Goal: Navigation & Orientation: Find specific page/section

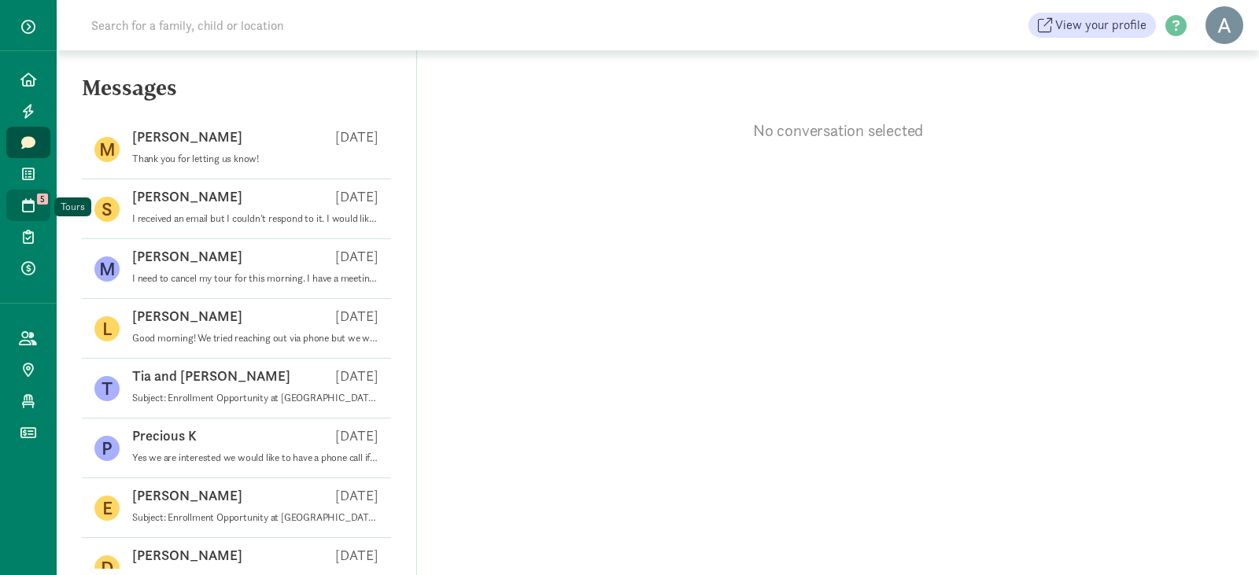
click at [25, 198] on icon at bounding box center [28, 205] width 13 height 14
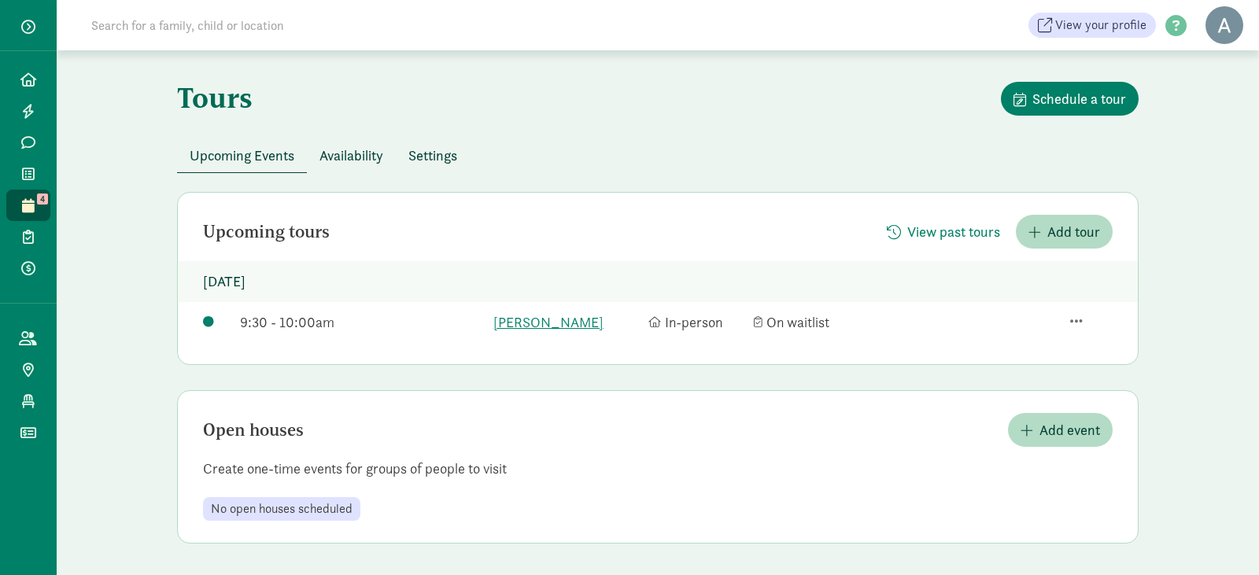
click at [365, 145] on span "Availability" at bounding box center [352, 155] width 64 height 21
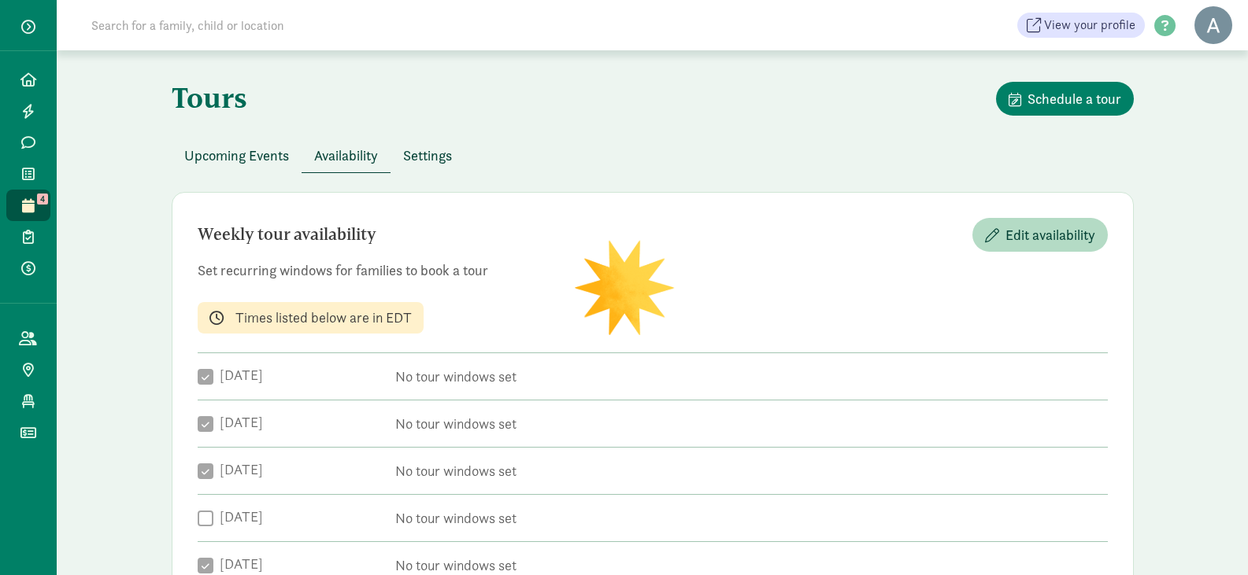
click at [247, 146] on span "Upcoming Events" at bounding box center [236, 155] width 105 height 21
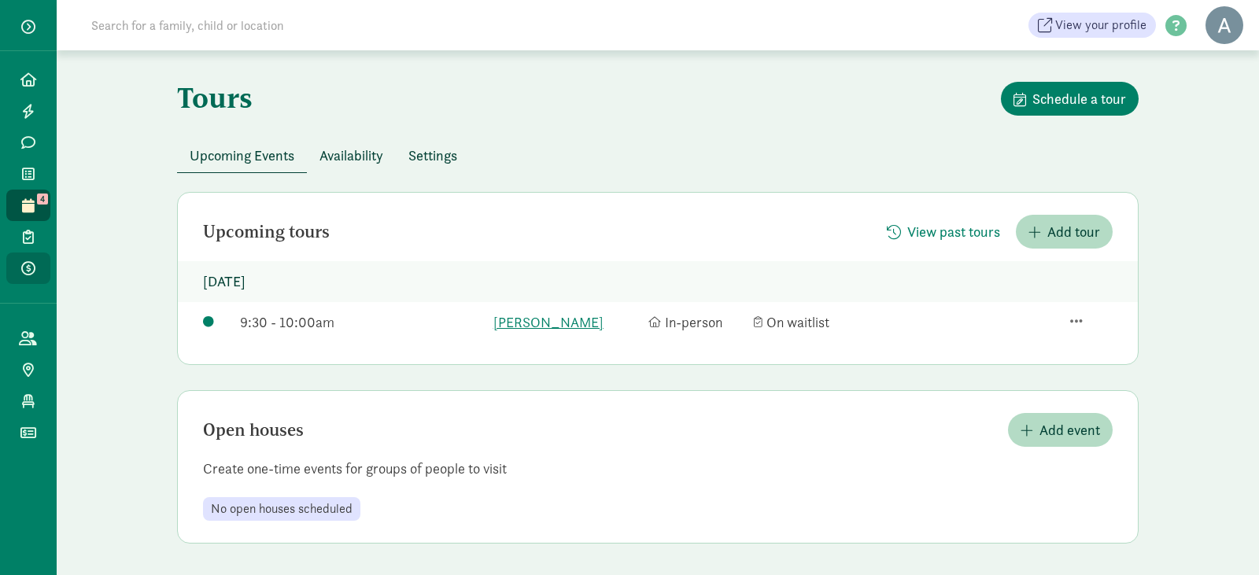
click at [40, 257] on link "Payments" at bounding box center [28, 268] width 44 height 31
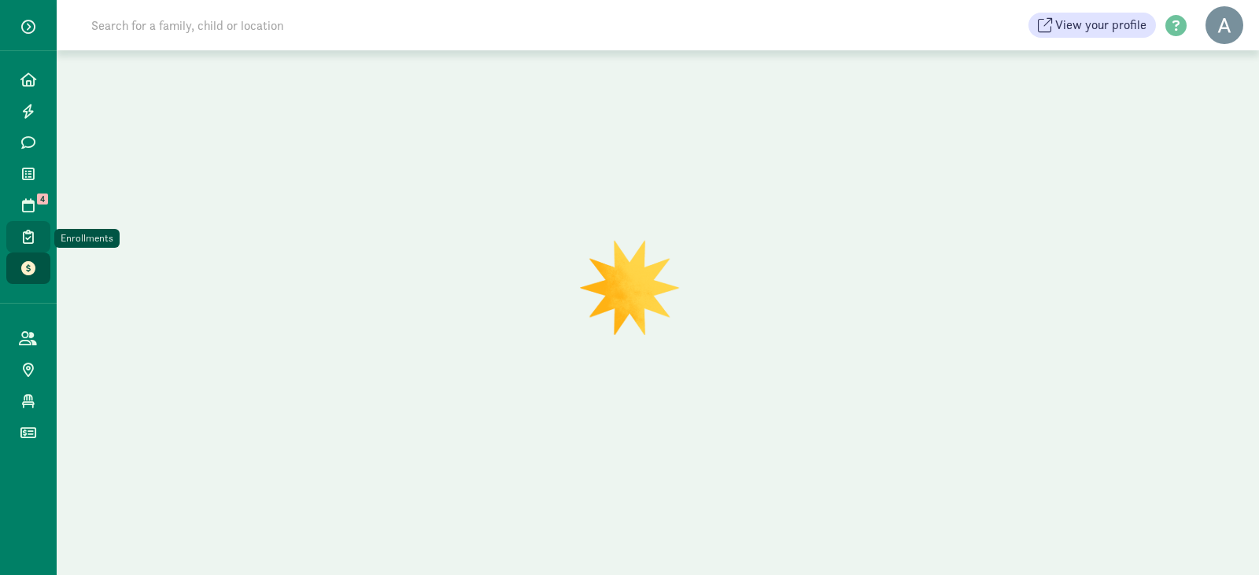
click at [31, 232] on icon at bounding box center [28, 237] width 11 height 14
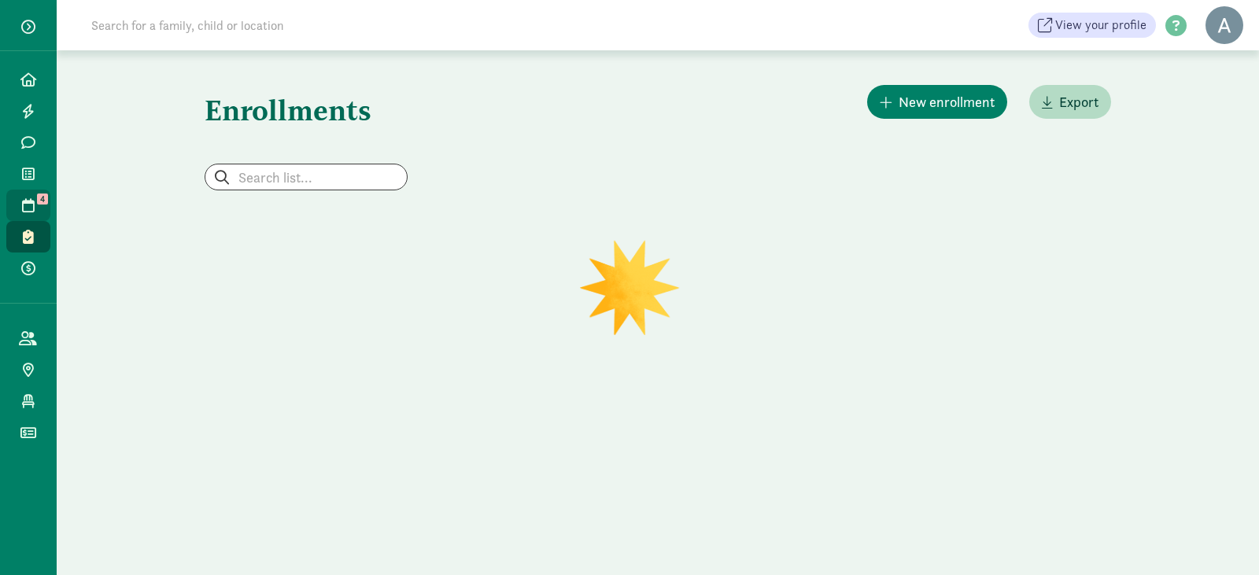
click at [28, 205] on icon at bounding box center [28, 205] width 13 height 14
